Goal: Information Seeking & Learning: Check status

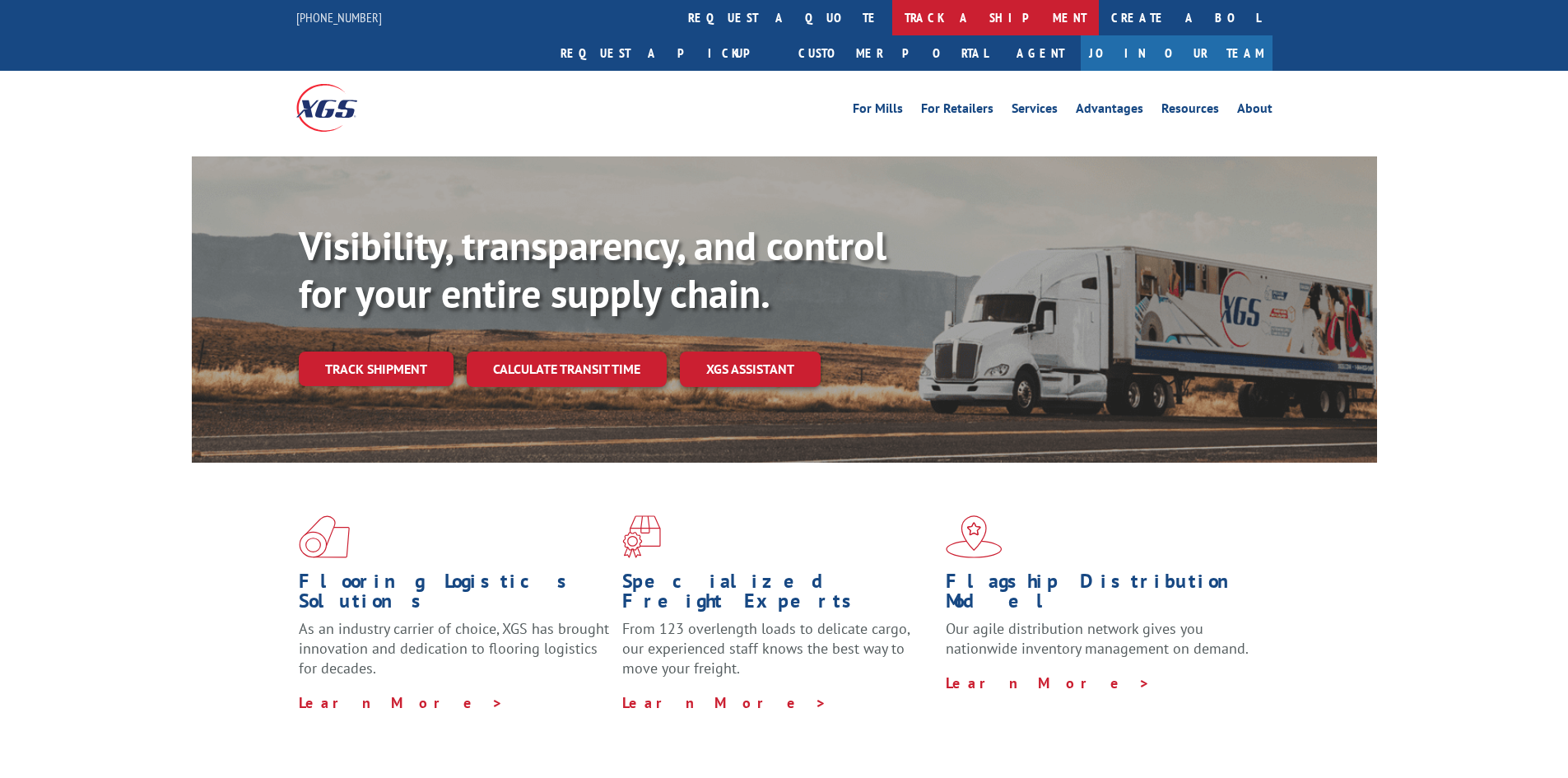
click at [893, 17] on link "track a shipment" at bounding box center [996, 18] width 207 height 36
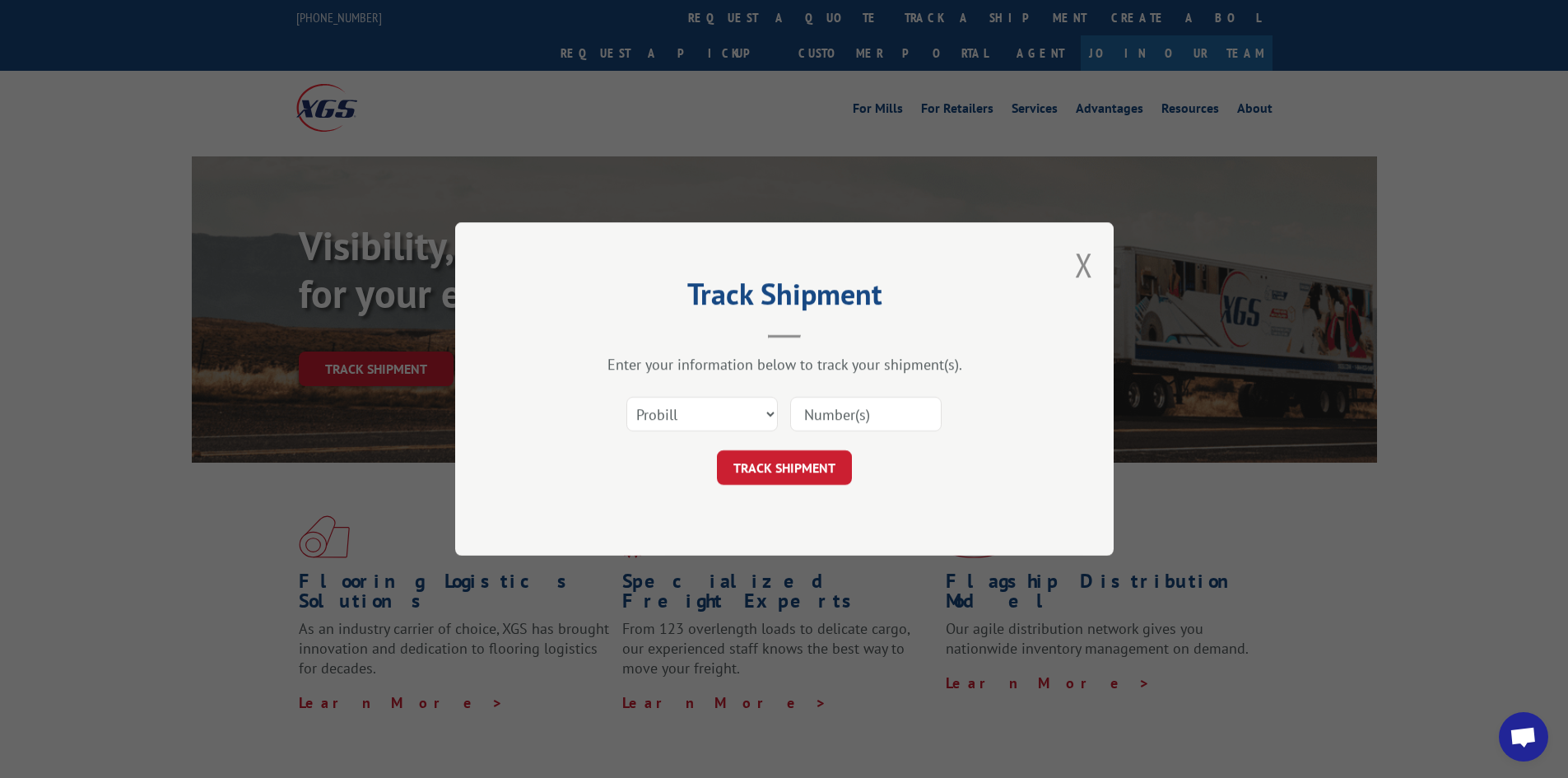
click at [828, 408] on input at bounding box center [865, 413] width 151 height 35
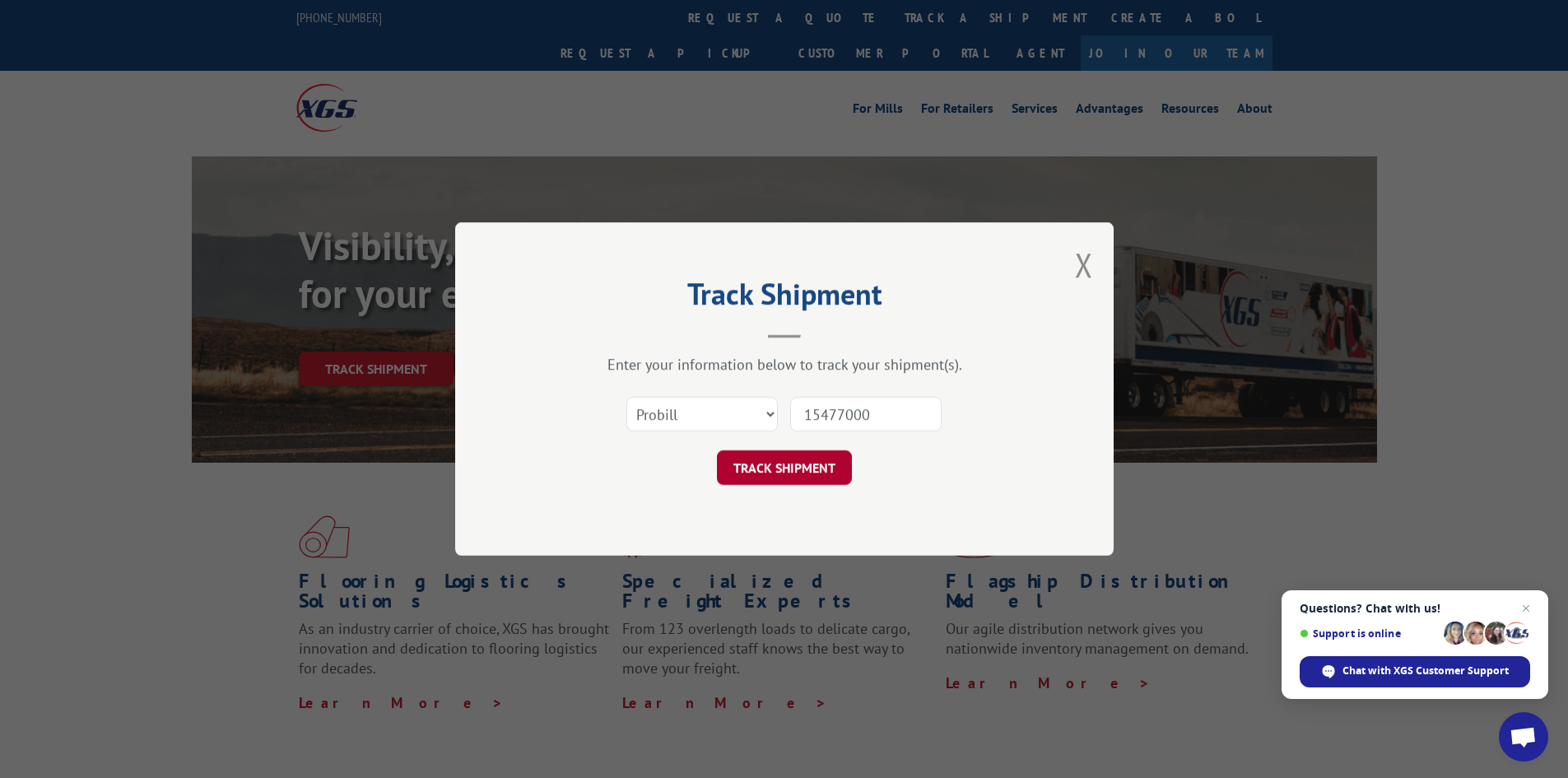
type input "15477000"
click at [789, 469] on button "TRACK SHIPMENT" at bounding box center [784, 467] width 135 height 35
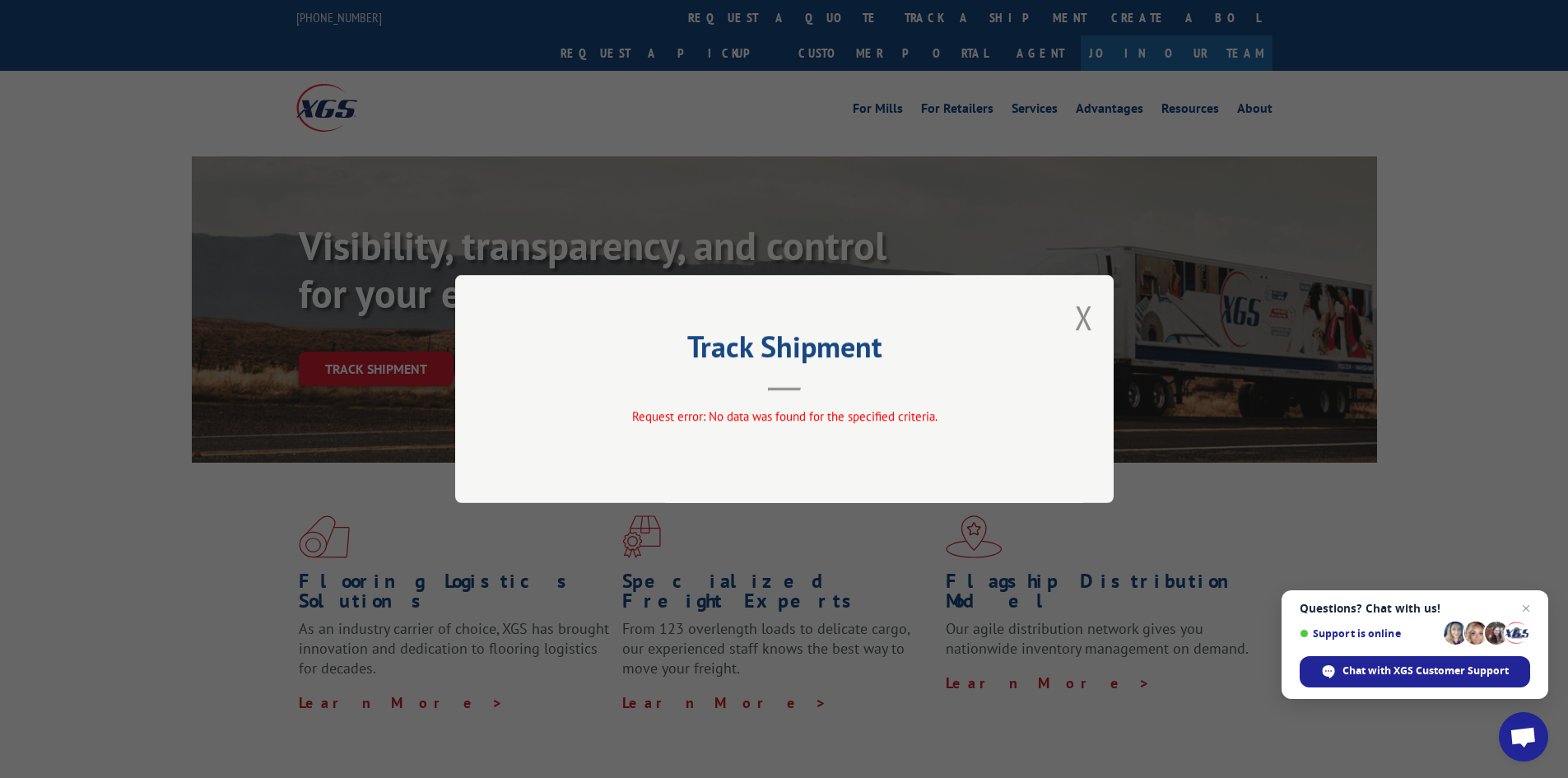
drag, startPoint x: 1084, startPoint y: 325, endPoint x: 1075, endPoint y: 322, distance: 9.5
click at [1084, 324] on button "Close modal" at bounding box center [1083, 318] width 18 height 43
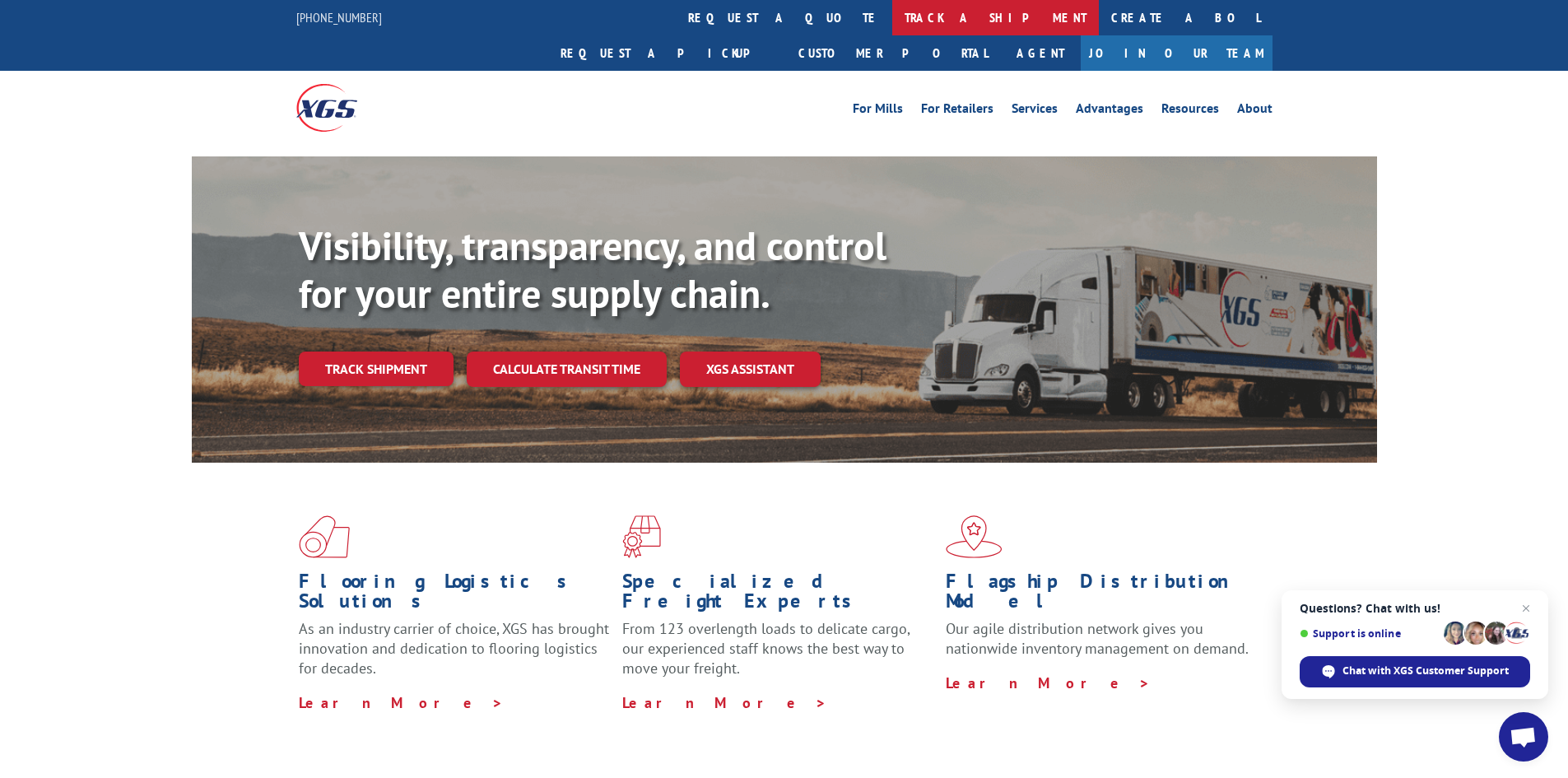
click at [893, 7] on link "track a shipment" at bounding box center [996, 18] width 207 height 36
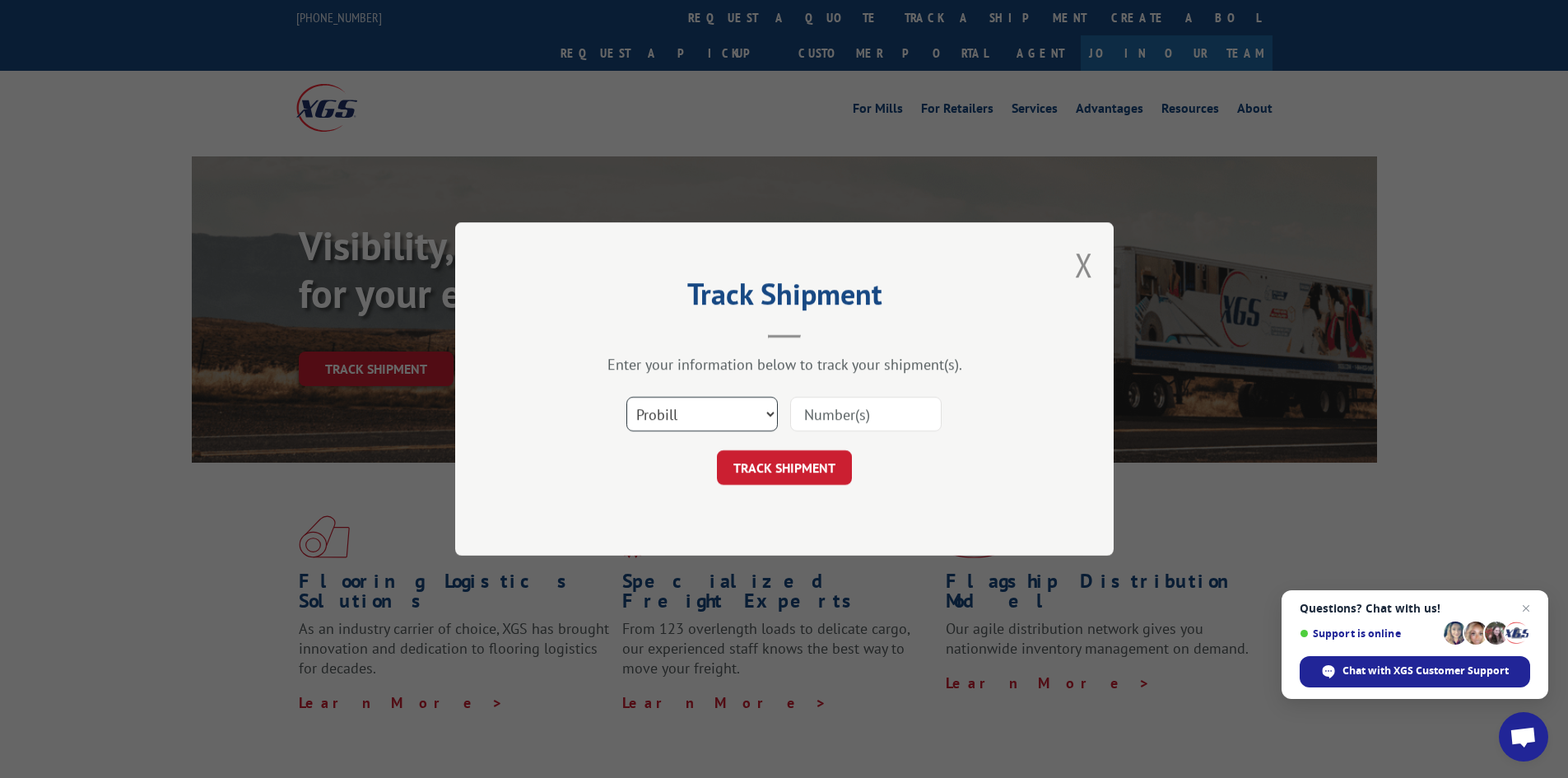
click at [769, 411] on select "Select category... Probill BOL PO" at bounding box center [702, 413] width 151 height 35
select select "bol"
click at [627, 397] on select "Select category... Probill BOL PO" at bounding box center [702, 413] width 151 height 35
click at [815, 409] on input at bounding box center [865, 413] width 151 height 35
type input "8269229"
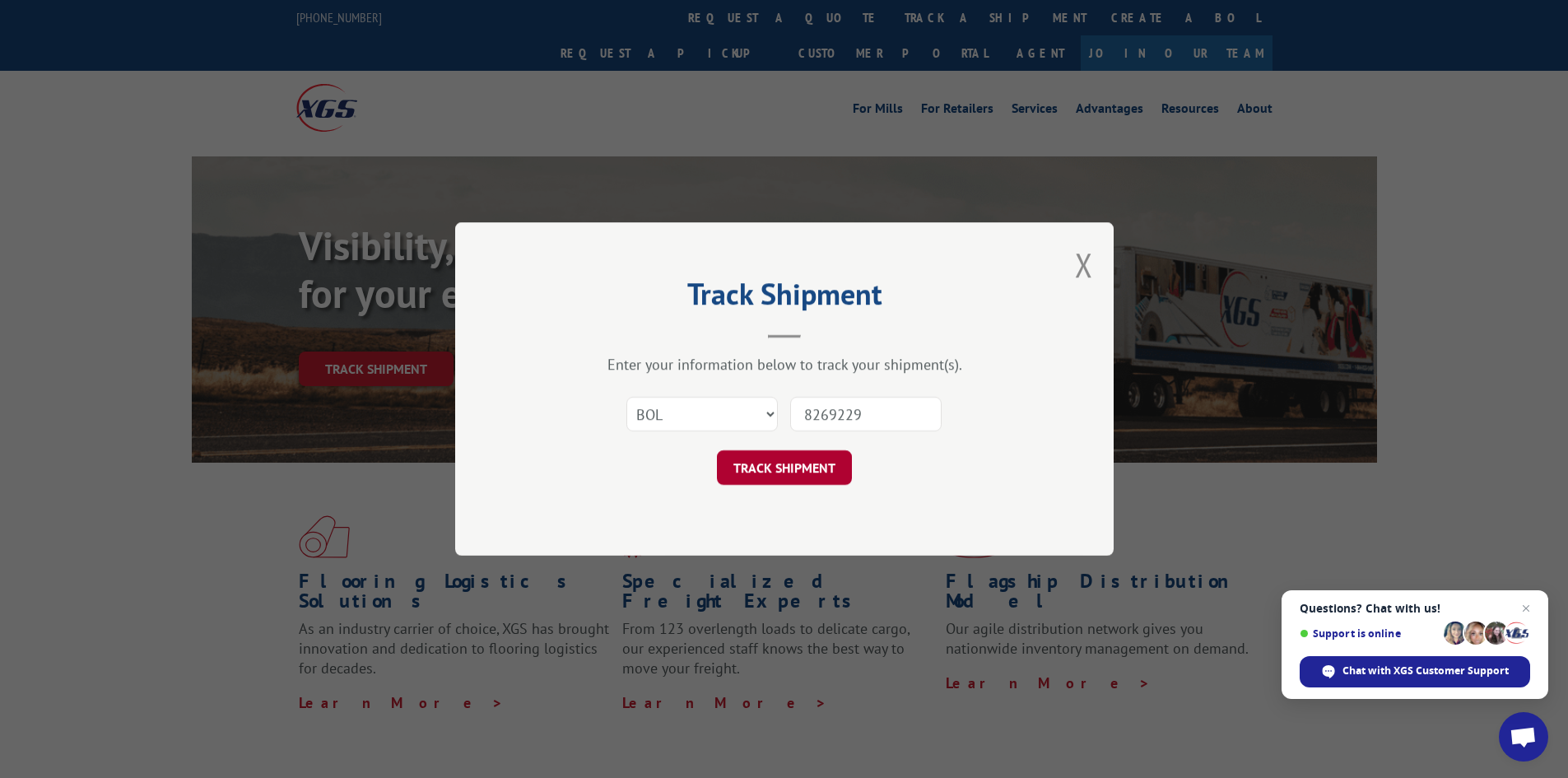
click at [768, 472] on button "TRACK SHIPMENT" at bounding box center [784, 467] width 135 height 35
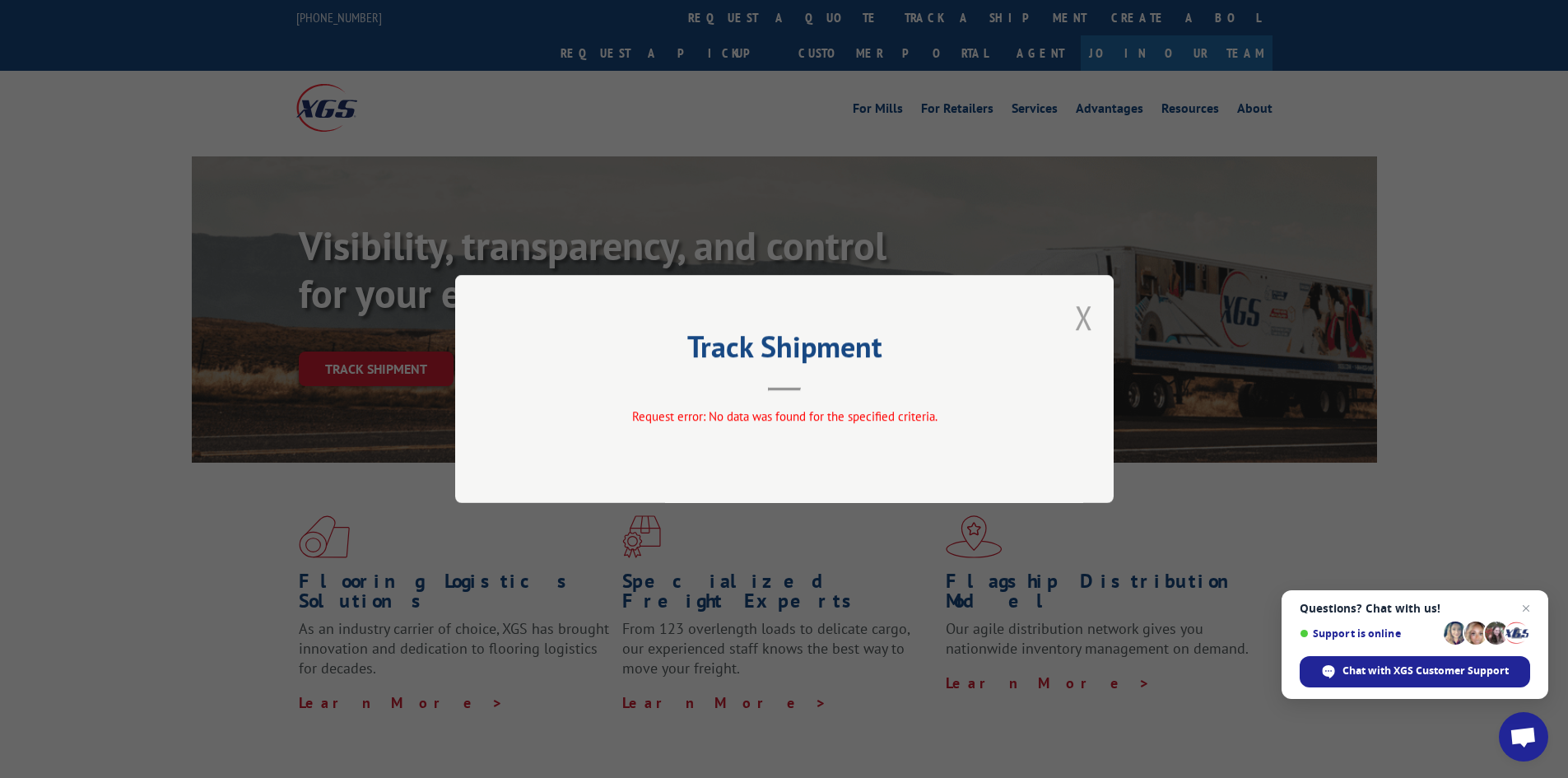
click at [1081, 328] on button "Close modal" at bounding box center [1083, 318] width 18 height 43
